Goal: Navigation & Orientation: Find specific page/section

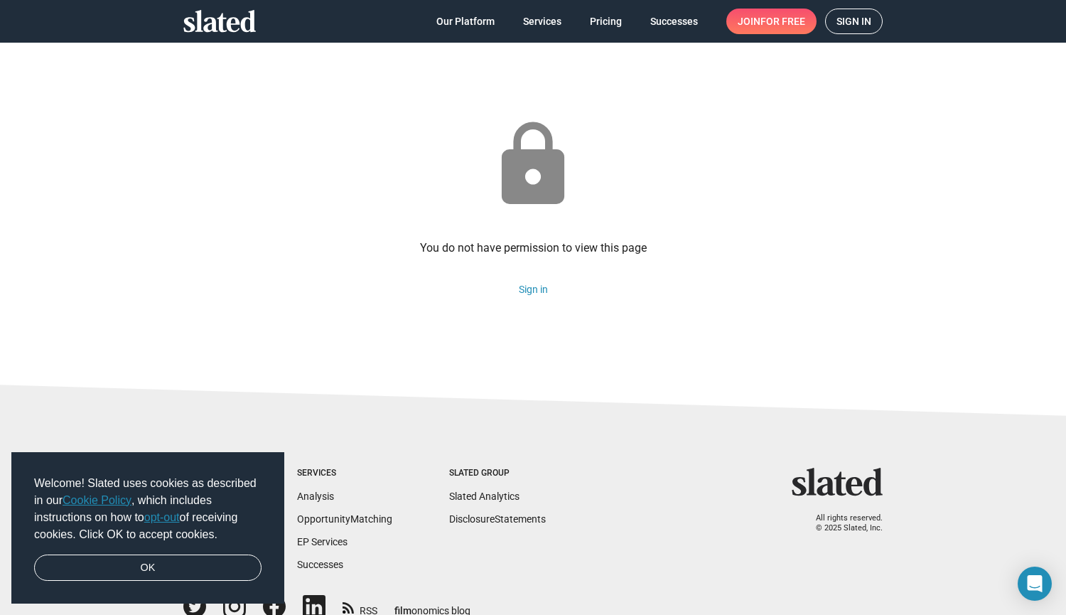
click at [854, 24] on span "Sign in" at bounding box center [854, 21] width 35 height 24
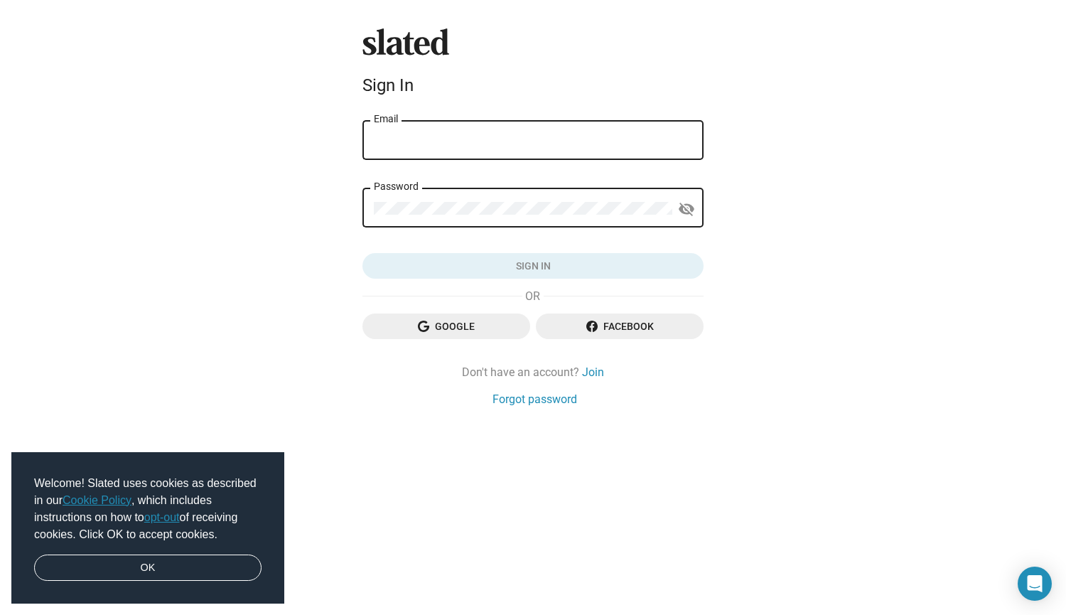
type input "[EMAIL_ADDRESS][DOMAIN_NAME]"
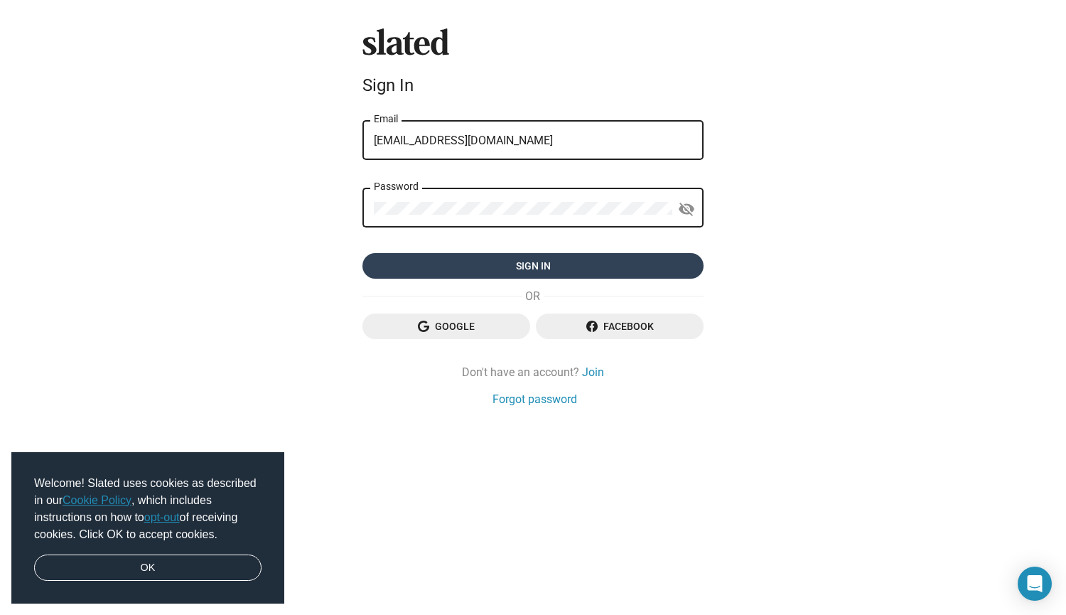
click at [614, 269] on span "Sign in" at bounding box center [533, 266] width 318 height 26
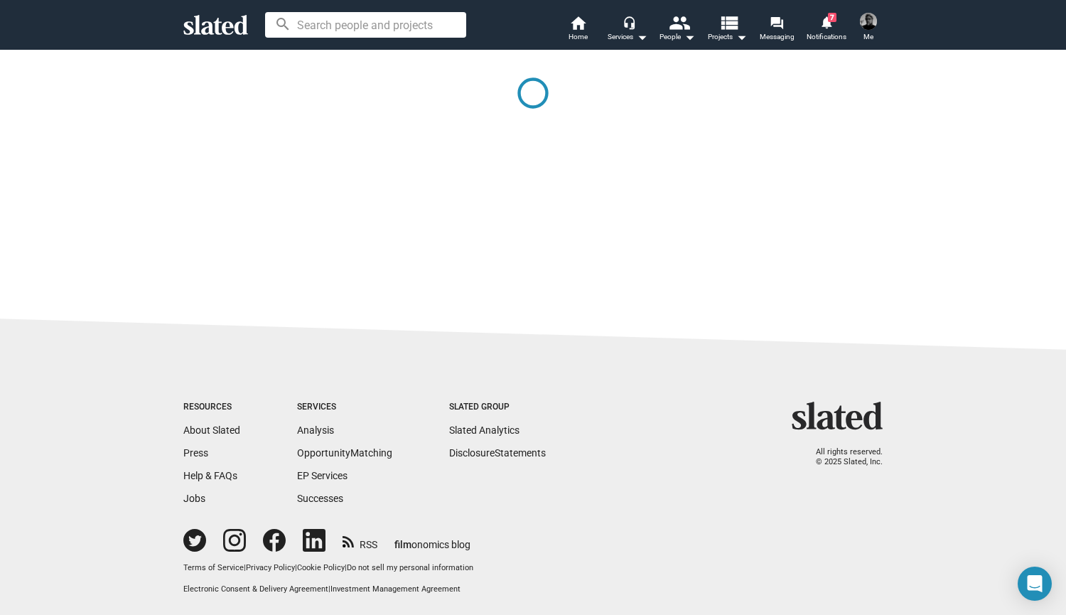
click at [211, 576] on link "OK" at bounding box center [147, 567] width 227 height 27
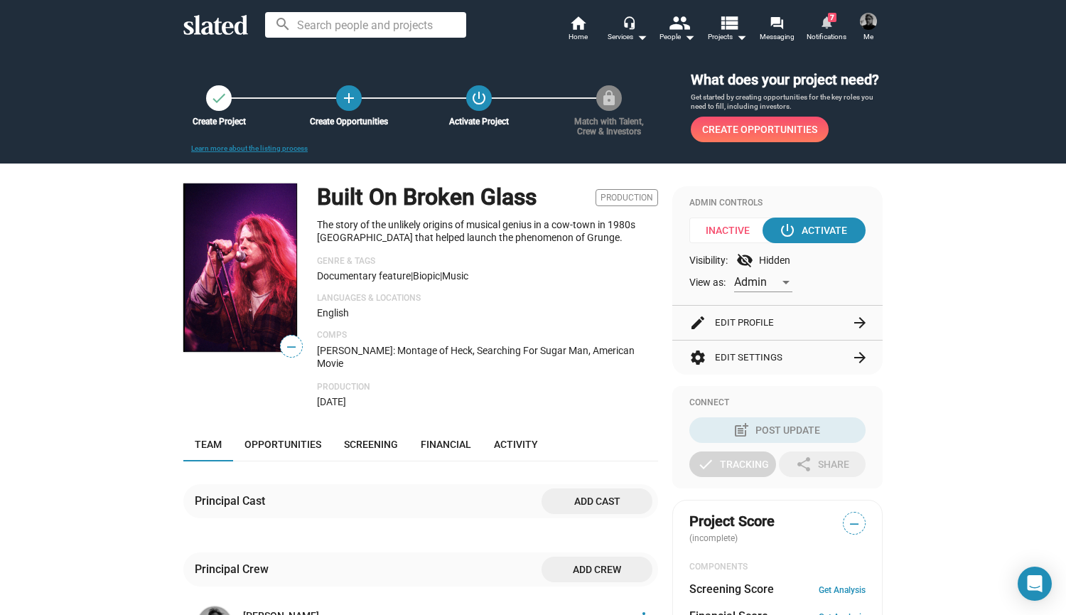
click at [825, 30] on span "Notifications" at bounding box center [827, 36] width 40 height 17
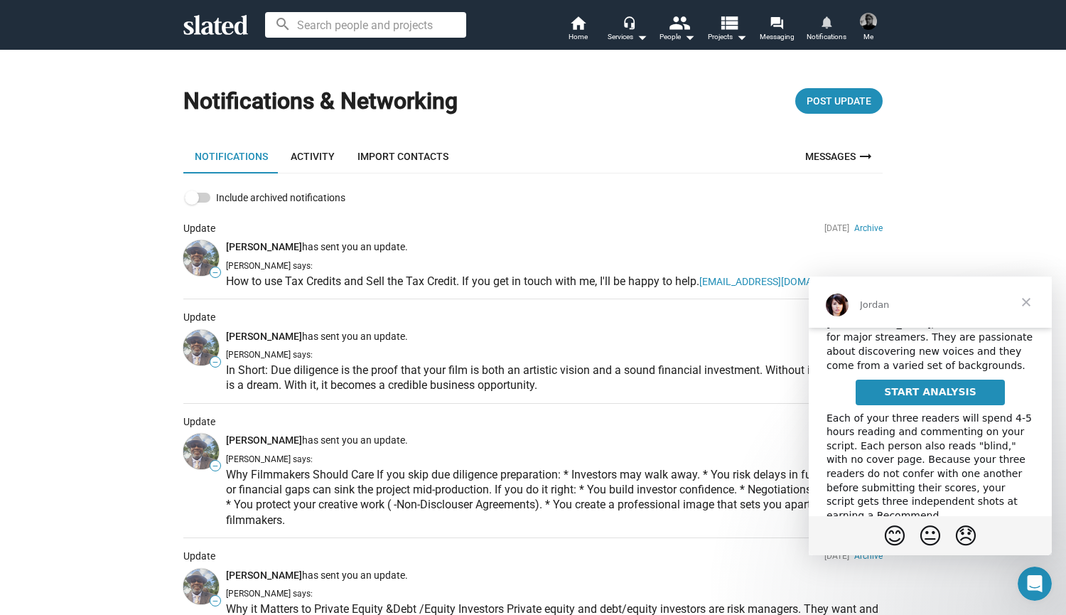
scroll to position [239, 0]
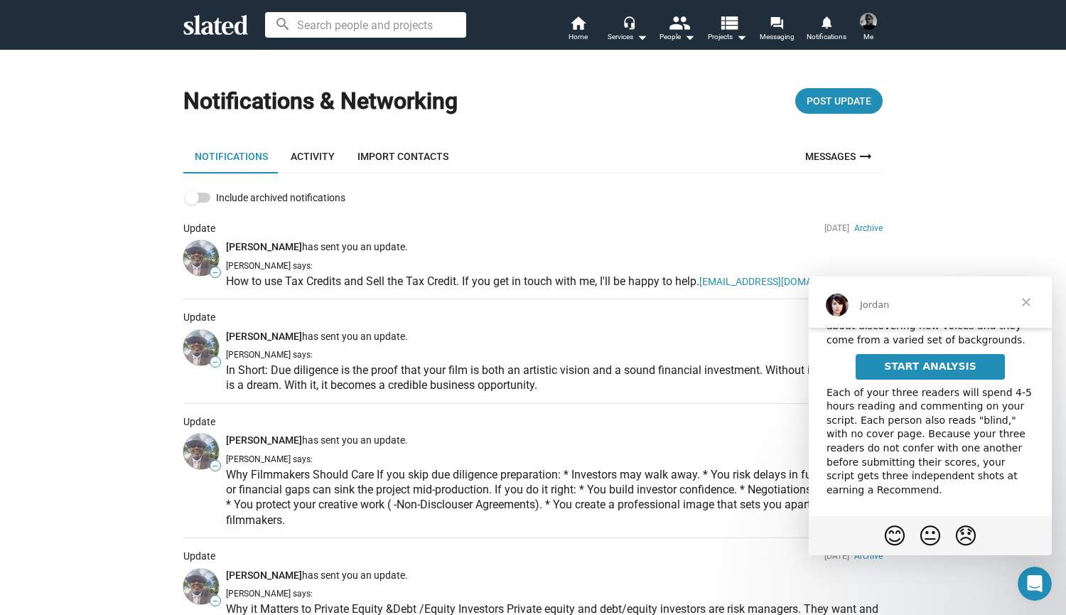
click at [1026, 301] on span "Close" at bounding box center [1026, 302] width 51 height 51
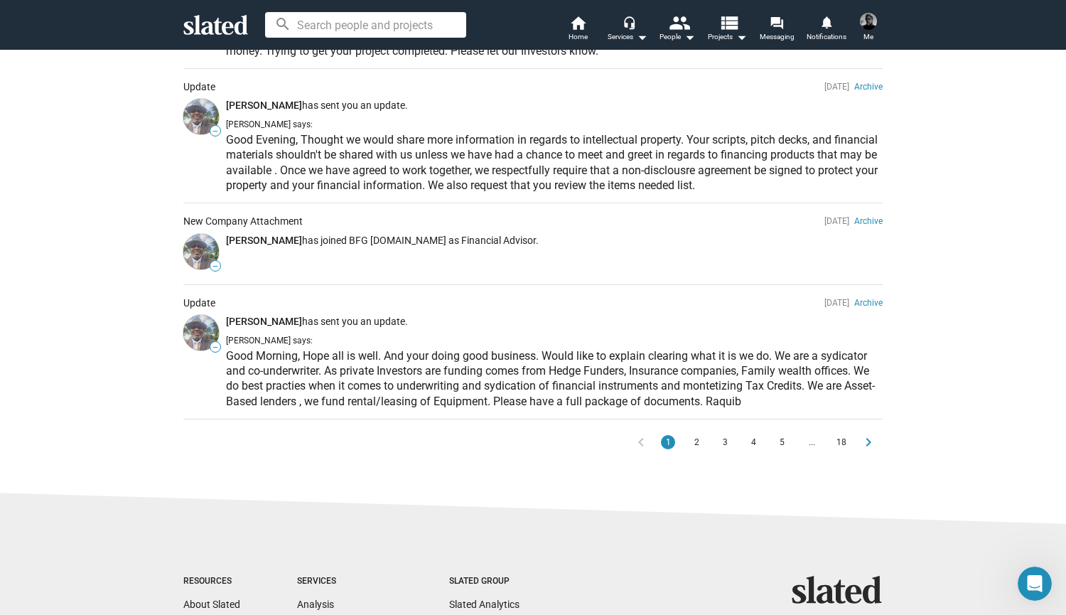
scroll to position [0, 0]
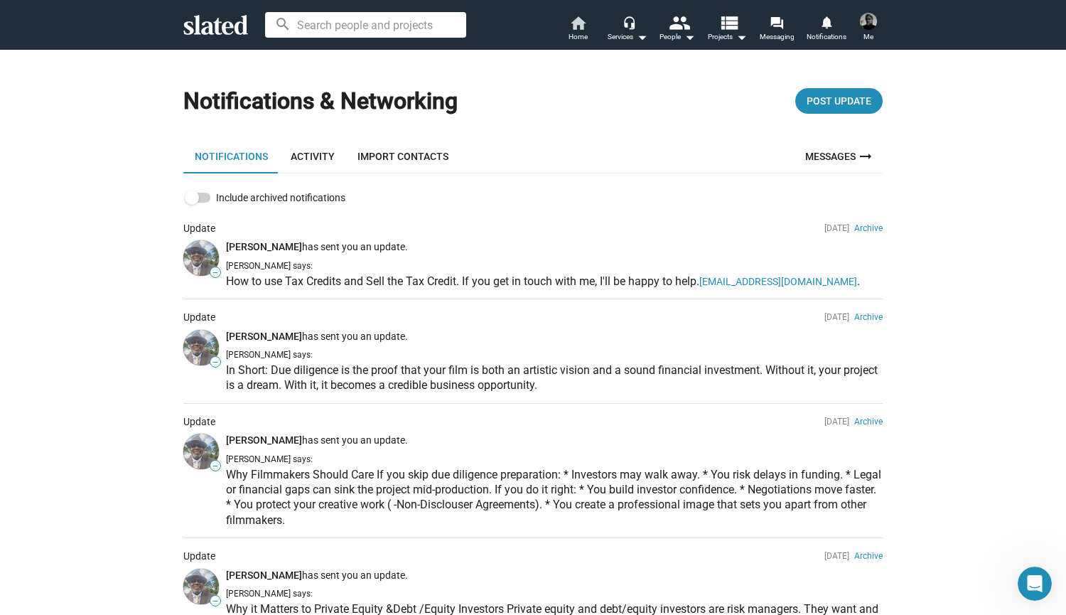
click at [576, 31] on span "Home" at bounding box center [578, 36] width 19 height 17
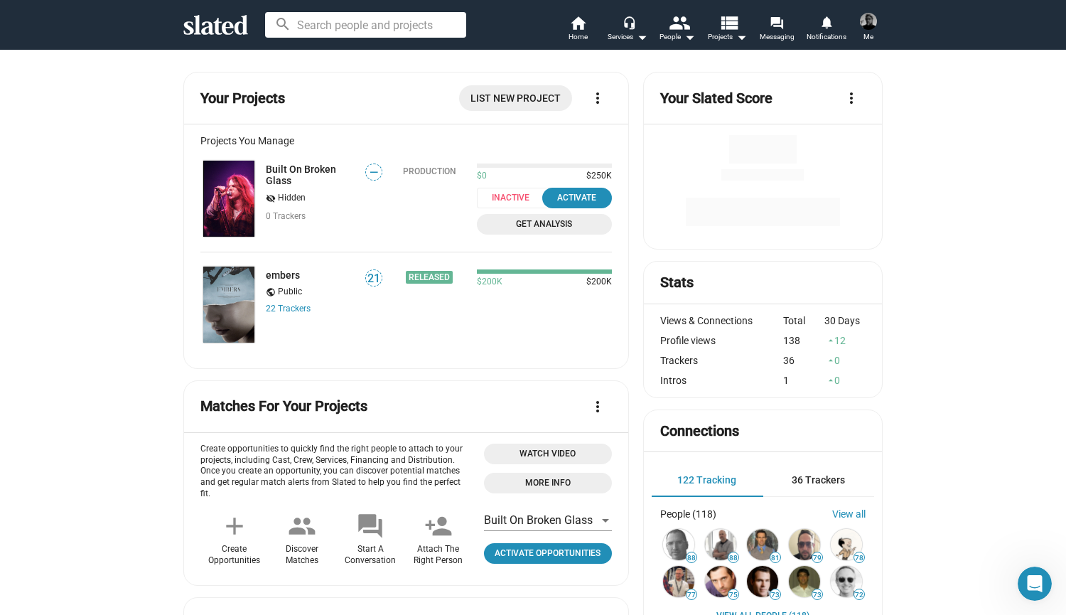
click at [866, 25] on img at bounding box center [868, 21] width 17 height 17
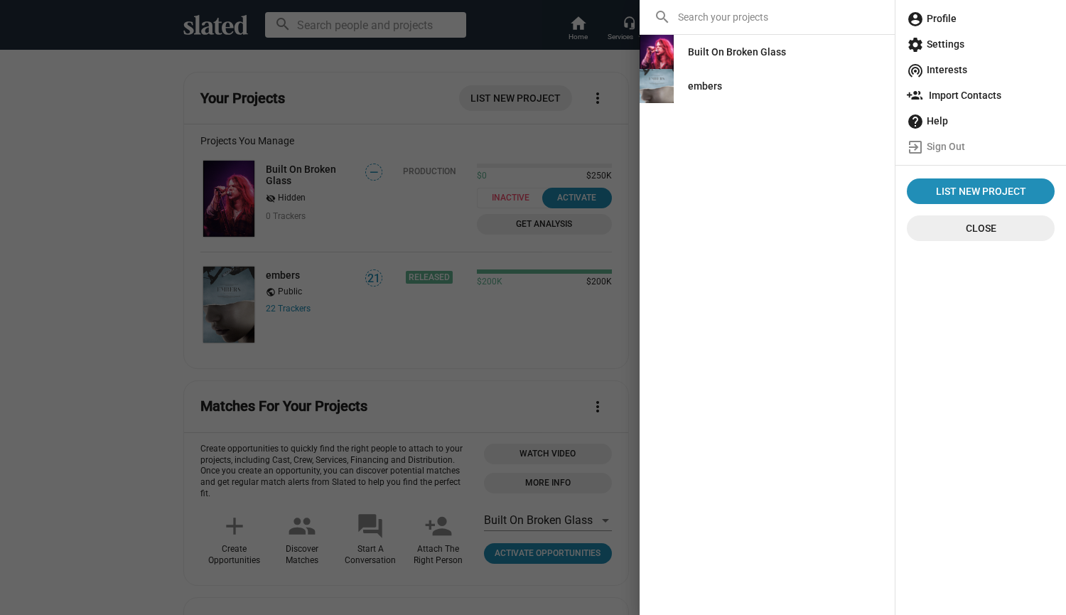
click at [930, 18] on span "account_circle Profile" at bounding box center [981, 19] width 148 height 26
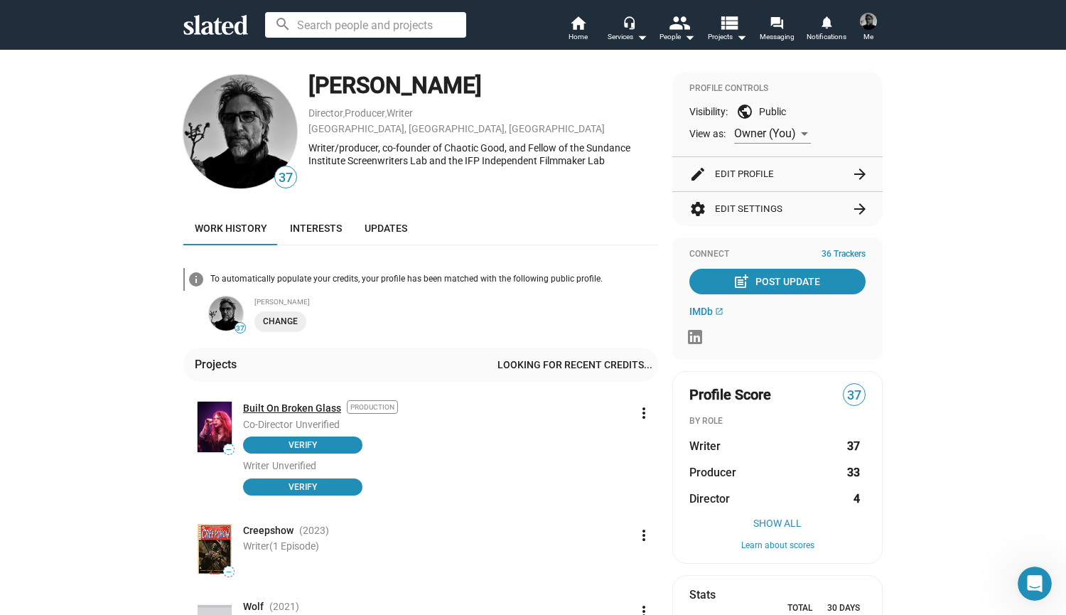
click at [276, 408] on link "Built On Broken Glass" at bounding box center [292, 409] width 98 height 14
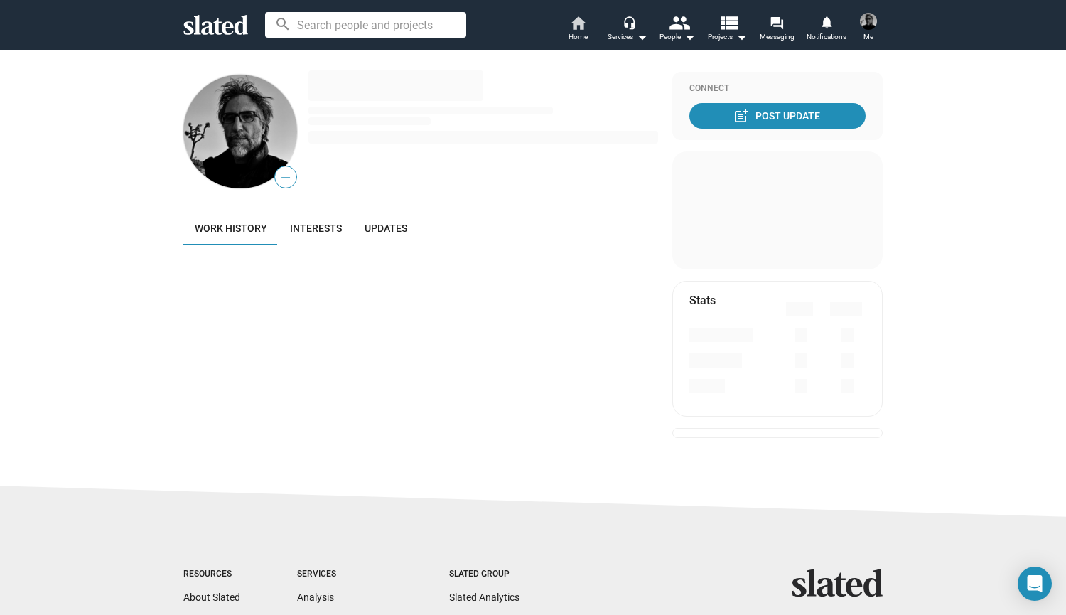
click at [579, 31] on span "Home" at bounding box center [578, 36] width 19 height 17
